Goal: Transaction & Acquisition: Purchase product/service

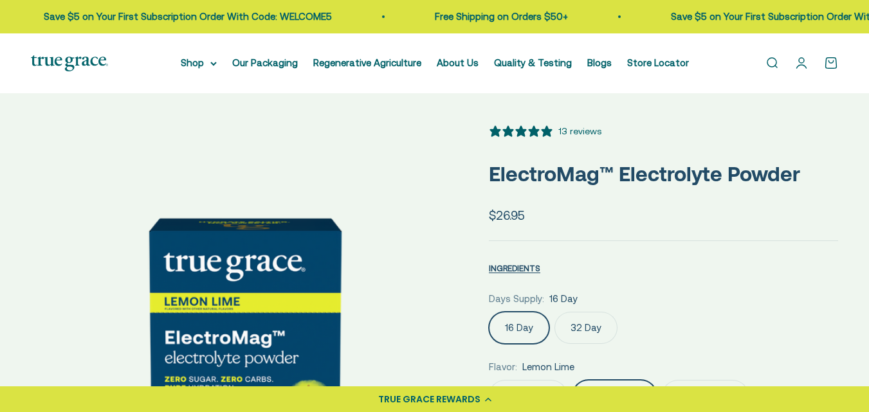
select select "3"
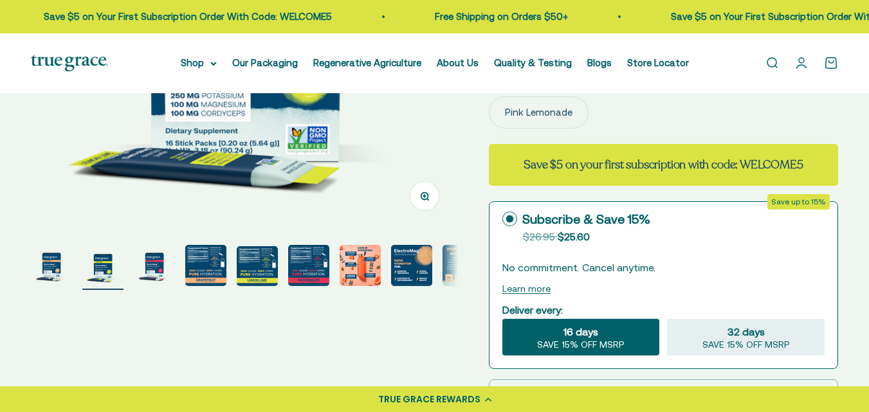
scroll to position [322, 0]
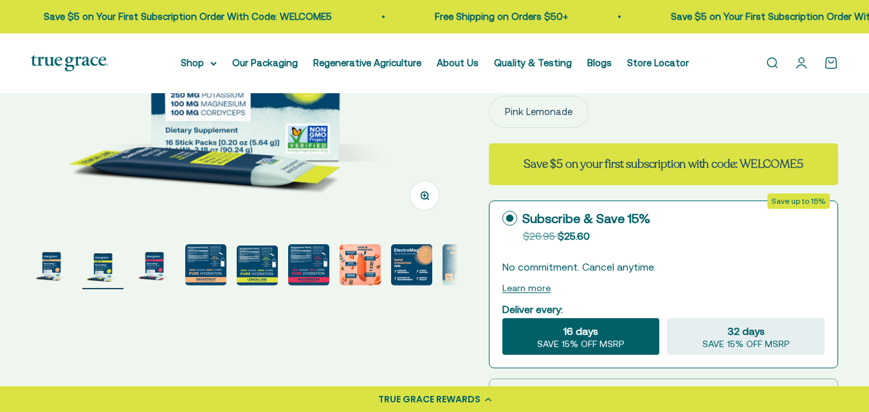
click at [199, 269] on img "Go to item 4" at bounding box center [205, 264] width 41 height 41
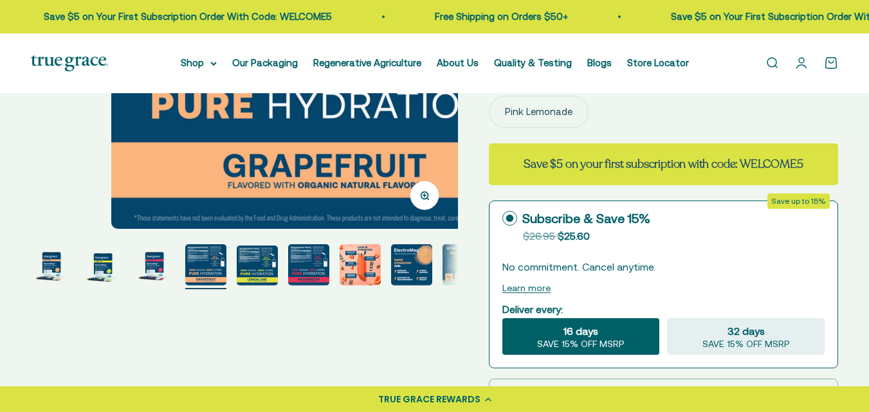
click at [266, 278] on img "Go to item 5" at bounding box center [257, 266] width 41 height 40
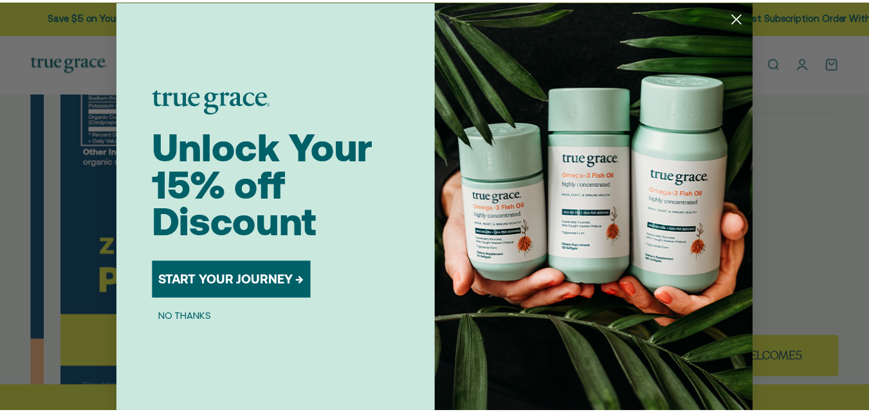
scroll to position [0, 1760]
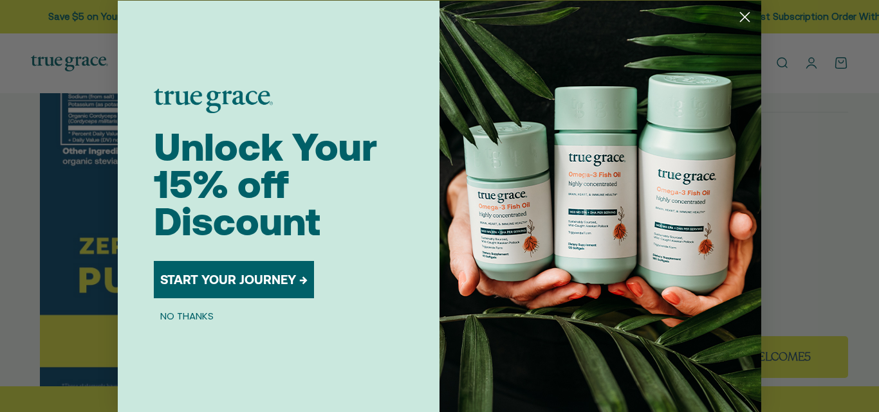
click at [742, 17] on circle "Close dialog" at bounding box center [744, 16] width 21 height 21
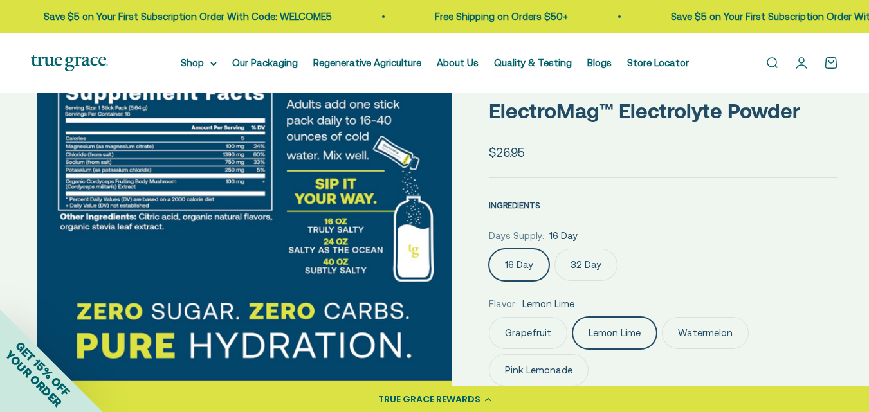
scroll to position [0, 0]
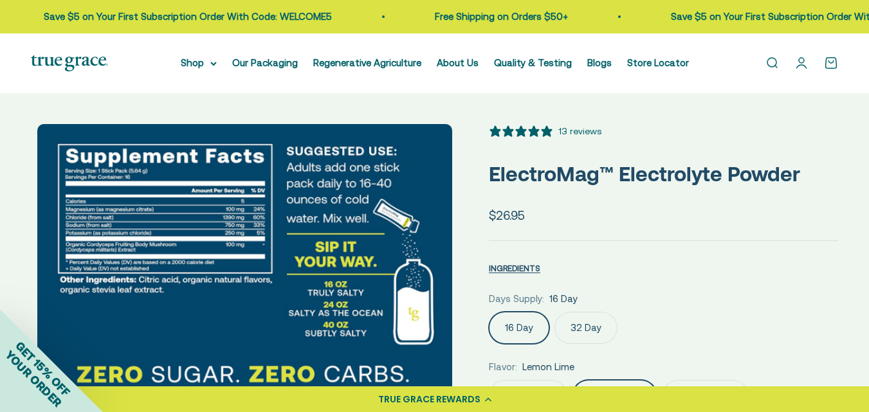
click at [171, 245] on img at bounding box center [244, 325] width 415 height 402
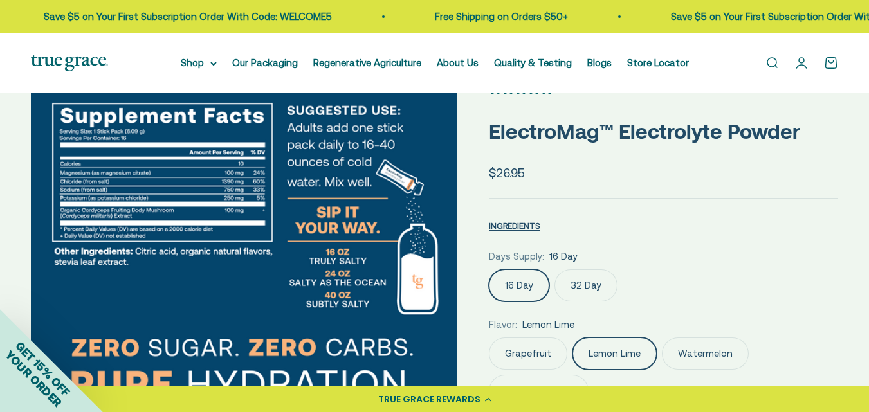
scroll to position [64, 0]
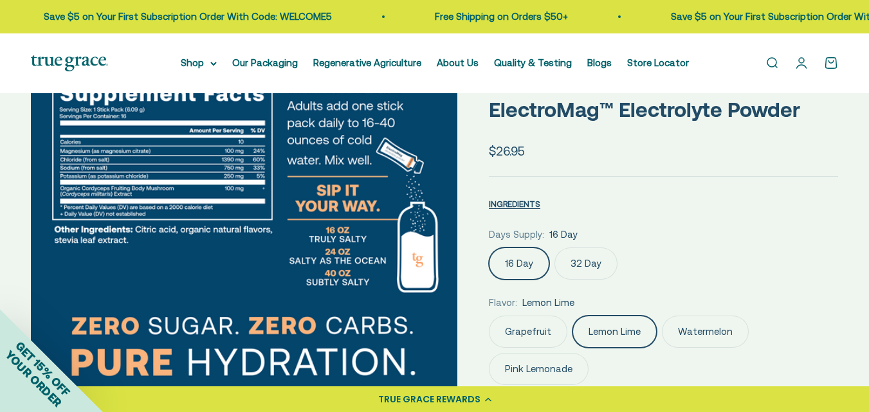
click at [368, 214] on img at bounding box center [244, 273] width 427 height 427
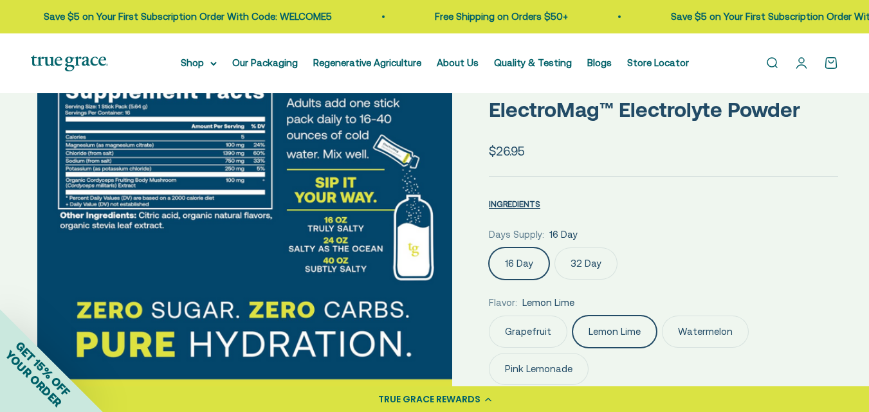
scroll to position [0, 0]
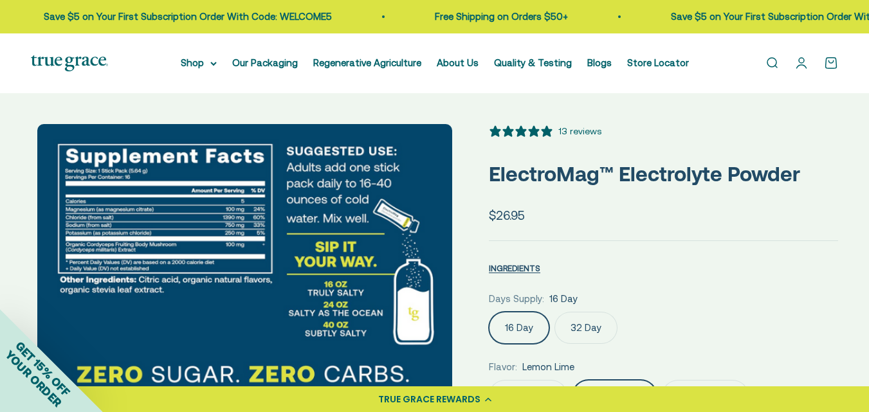
click at [409, 278] on img at bounding box center [244, 325] width 415 height 402
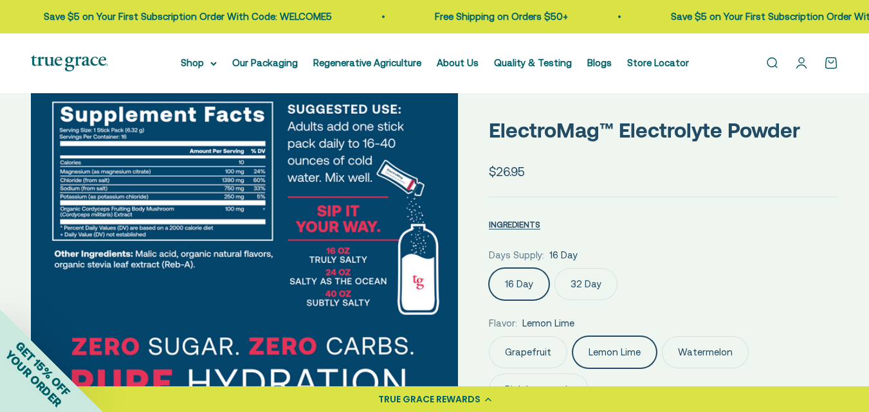
scroll to position [64, 0]
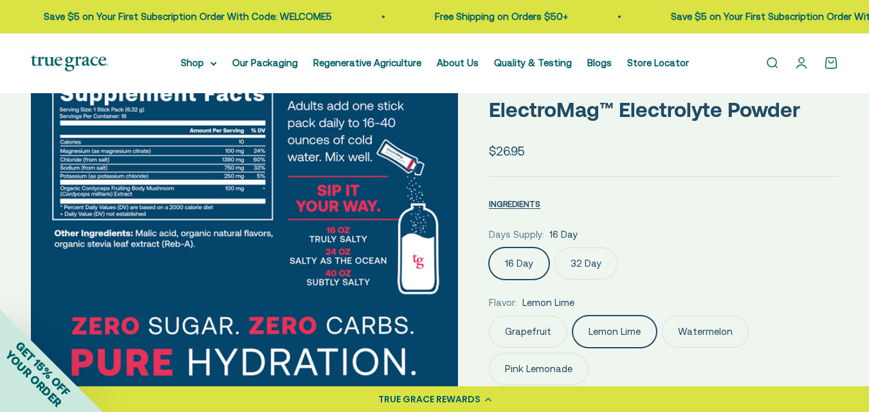
click at [356, 238] on img at bounding box center [244, 273] width 427 height 427
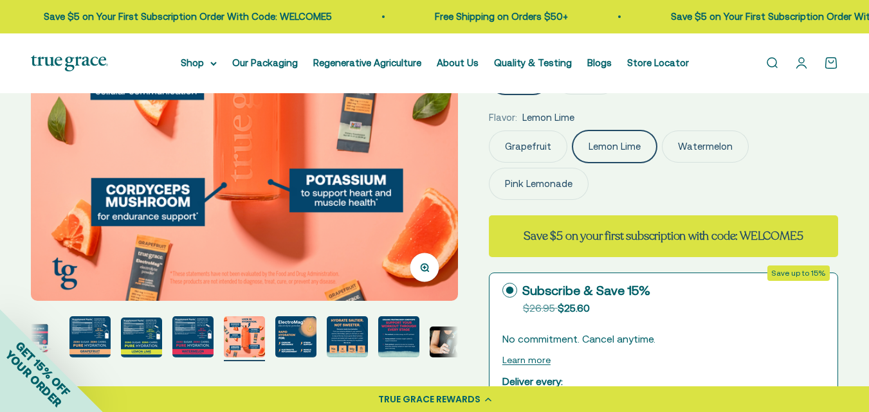
scroll to position [0, 0]
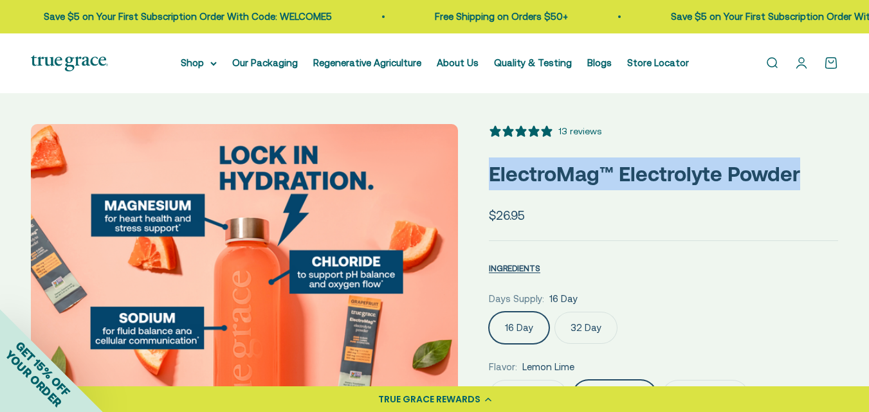
drag, startPoint x: 814, startPoint y: 178, endPoint x: 489, endPoint y: 175, distance: 324.2
click at [489, 175] on p "ElectroMag™ Electrolyte Powder" at bounding box center [663, 174] width 349 height 33
copy p "ElectroMag™ Electrolyte Powder"
